Goal: Complete application form

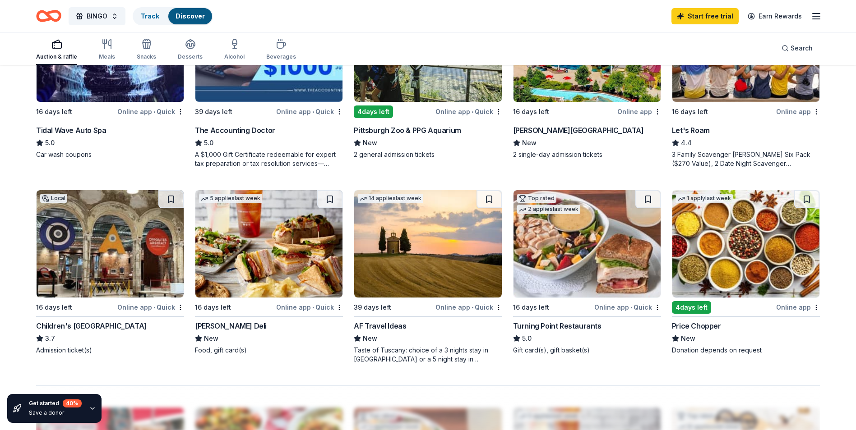
scroll to position [496, 0]
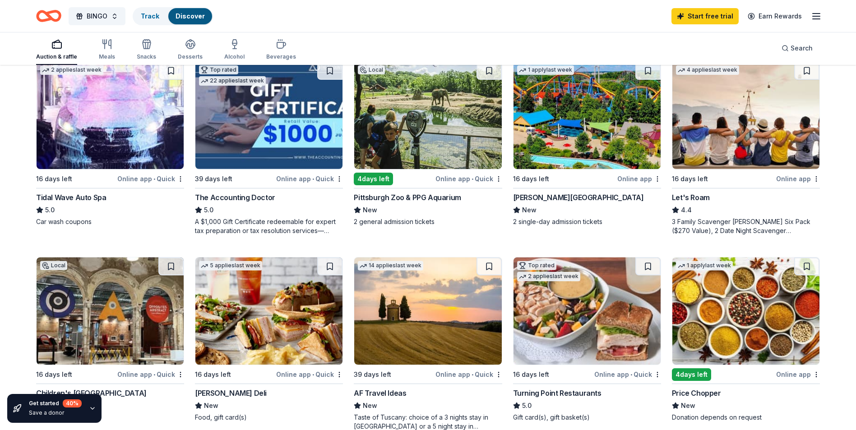
click at [422, 199] on div "Pittsburgh Zoo & PPG Aquarium" at bounding box center [407, 197] width 107 height 11
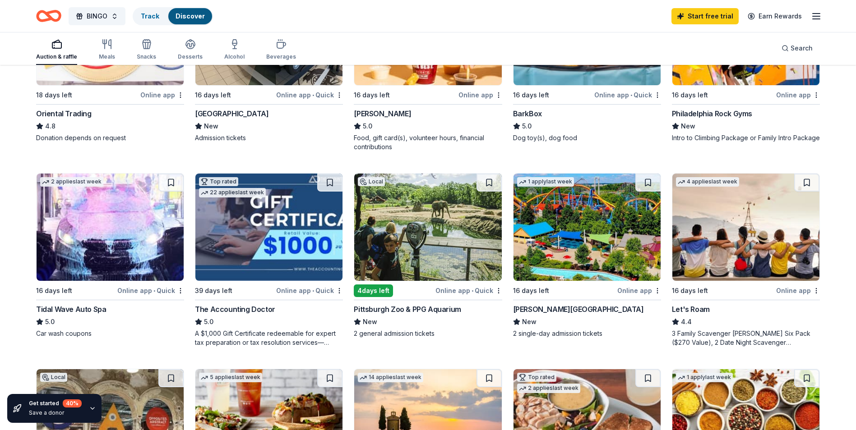
scroll to position [204, 0]
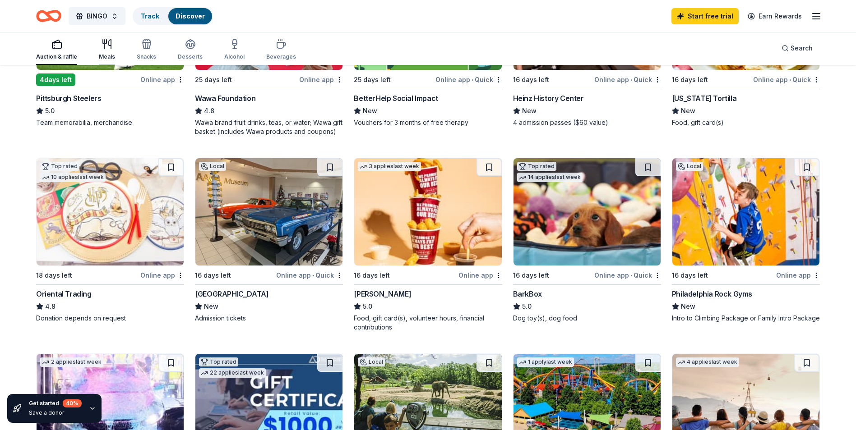
click at [97, 54] on div "Auction & raffle Meals Snacks Desserts Alcohol Beverages" at bounding box center [166, 50] width 260 height 30
click at [114, 51] on div "Meals" at bounding box center [107, 50] width 16 height 22
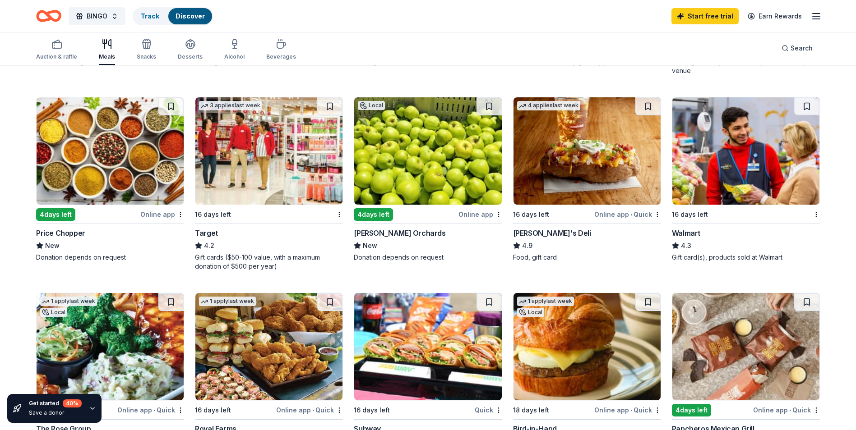
scroll to position [496, 0]
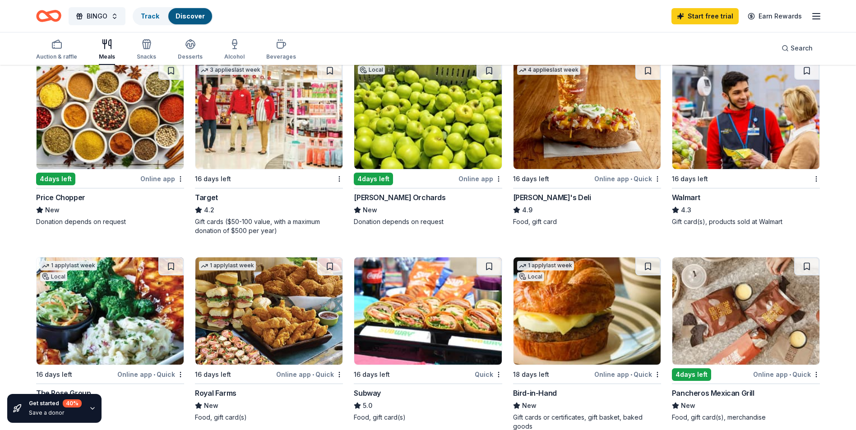
click at [735, 171] on div "16 days left Walmart 4.3 Gift card(s), products sold at Walmart" at bounding box center [746, 143] width 148 height 165
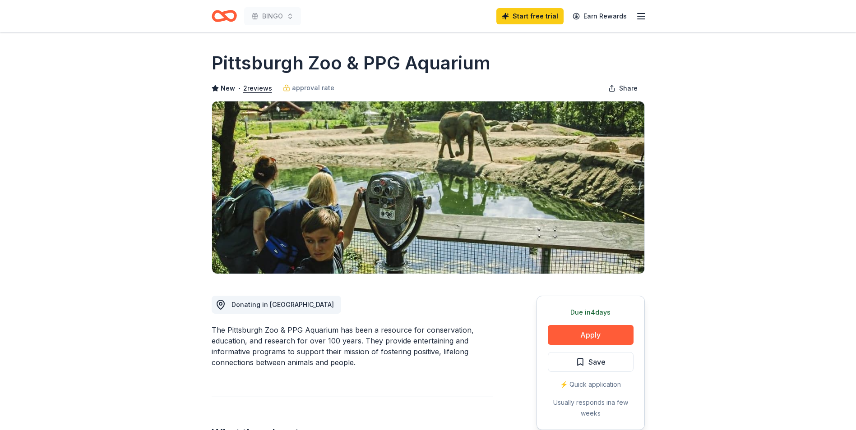
scroll to position [45, 0]
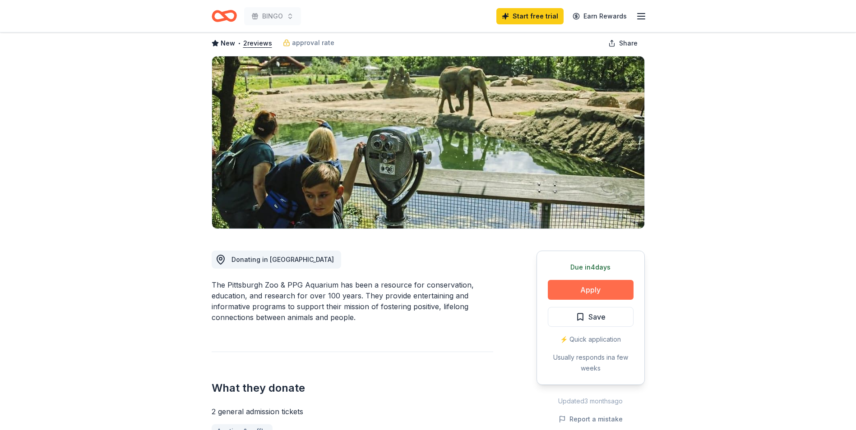
click at [603, 284] on button "Apply" at bounding box center [591, 290] width 86 height 20
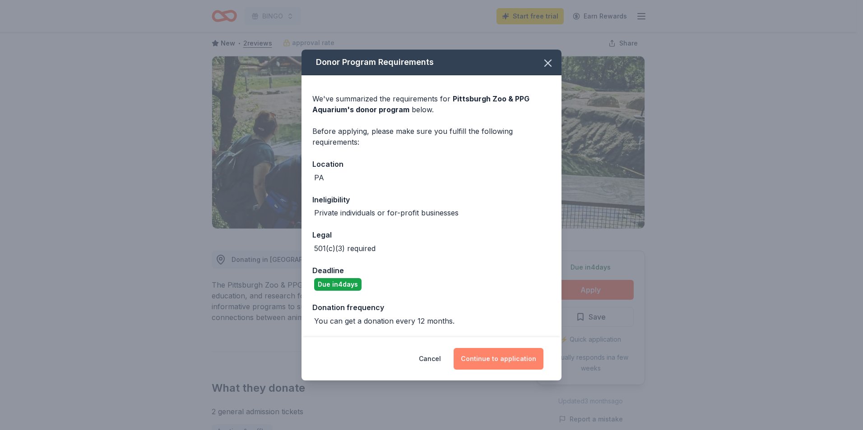
click at [512, 358] on button "Continue to application" at bounding box center [498, 359] width 90 height 22
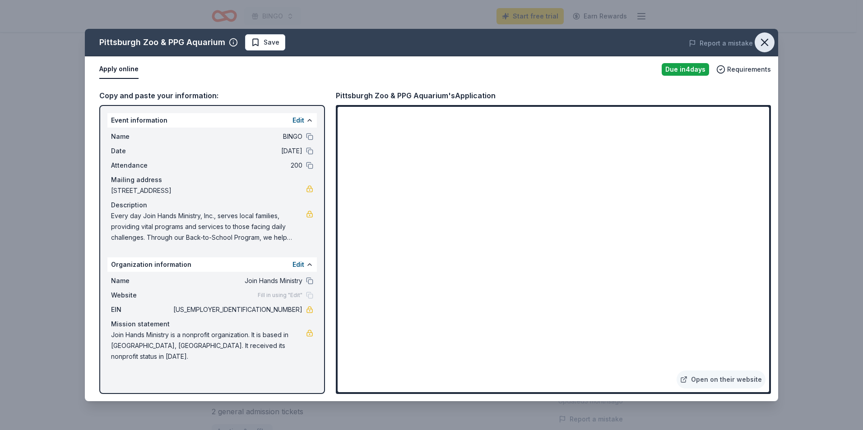
click at [767, 44] on icon "button" at bounding box center [764, 42] width 13 height 13
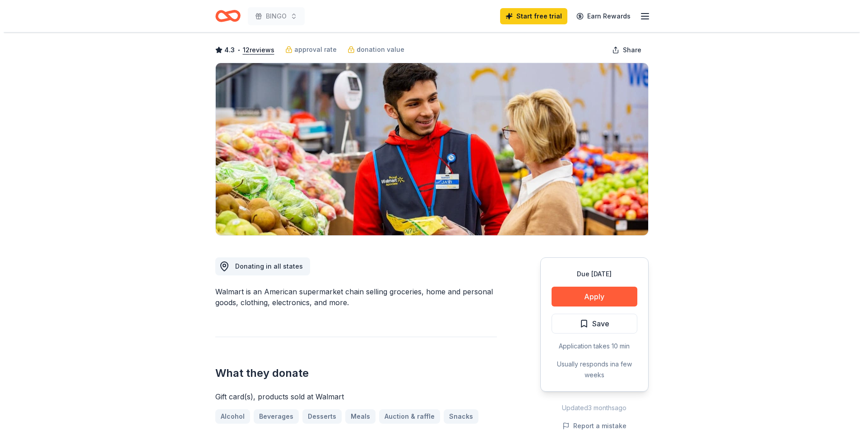
scroll to position [135, 0]
